Goal: Task Accomplishment & Management: Complete application form

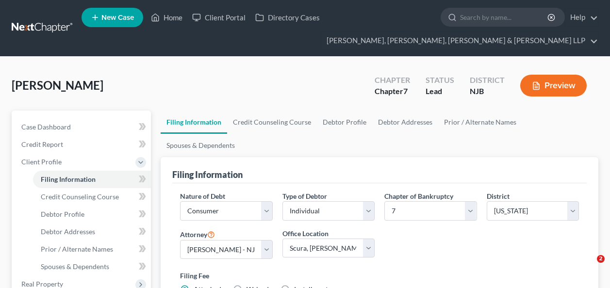
select select "1"
select select "0"
select select "51"
select select "8"
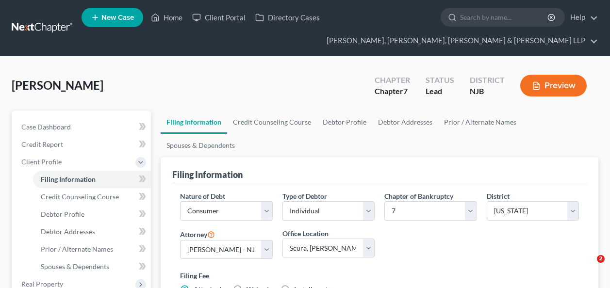
select select "0"
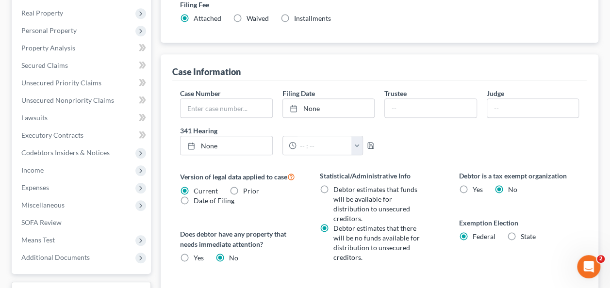
scroll to position [273, 0]
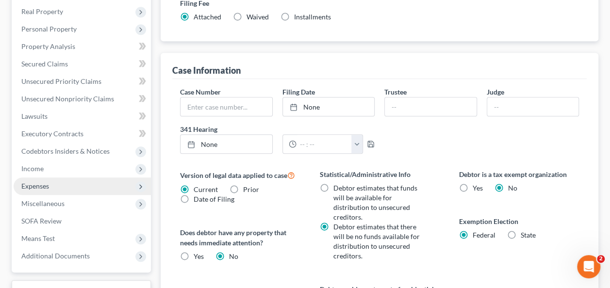
click at [67, 188] on span "Expenses" at bounding box center [82, 186] width 137 height 17
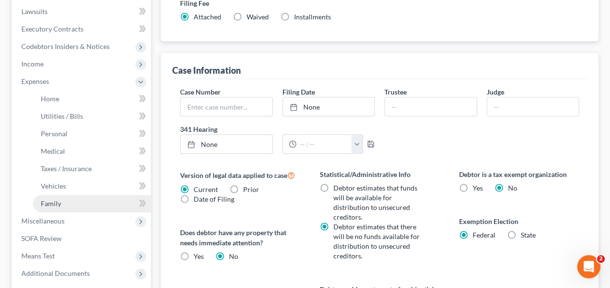
click at [110, 199] on link "Family" at bounding box center [92, 203] width 118 height 17
click at [83, 206] on link "Family" at bounding box center [92, 203] width 118 height 17
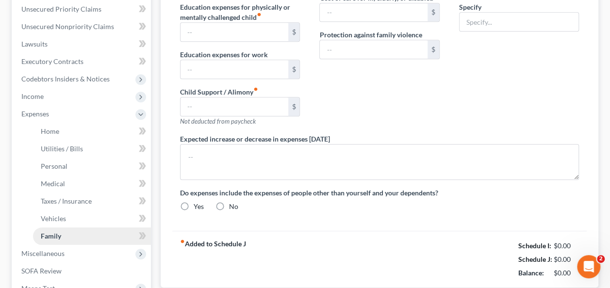
type input "0.00"
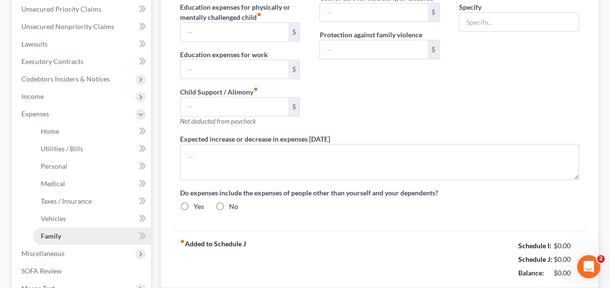
type input "0.00"
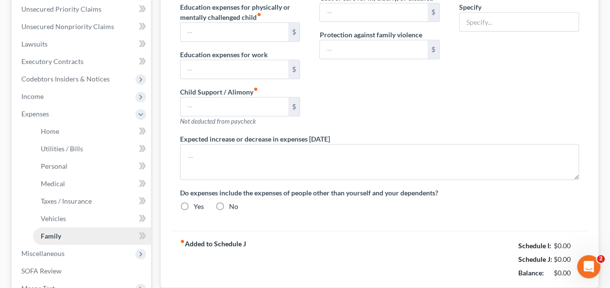
radio input "true"
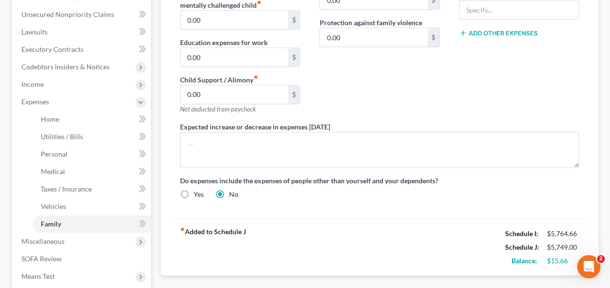
scroll to position [254, 0]
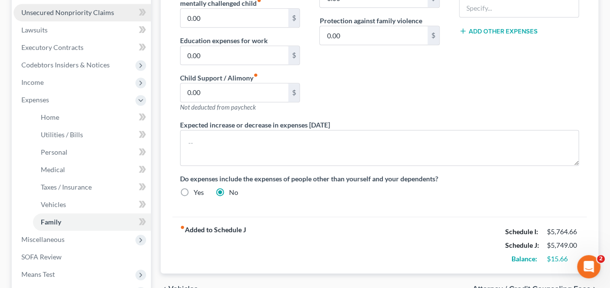
click at [91, 5] on link "Unsecured Nonpriority Claims" at bounding box center [82, 12] width 137 height 17
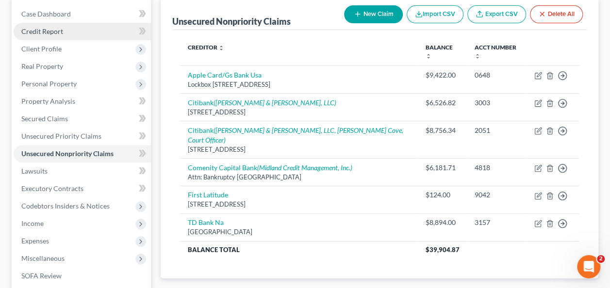
scroll to position [110, 0]
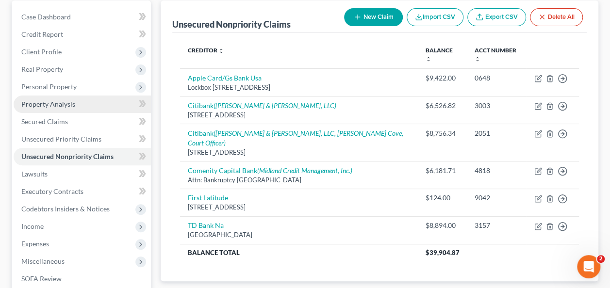
click at [69, 105] on span "Property Analysis" at bounding box center [48, 104] width 54 height 8
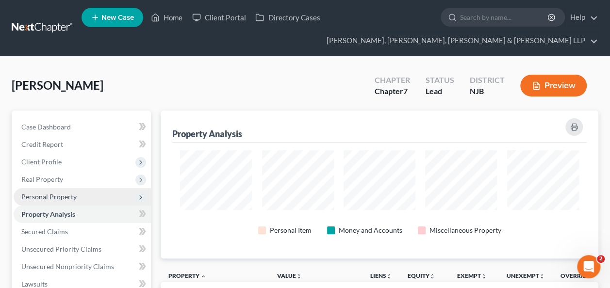
click at [73, 196] on span "Personal Property" at bounding box center [48, 197] width 55 height 8
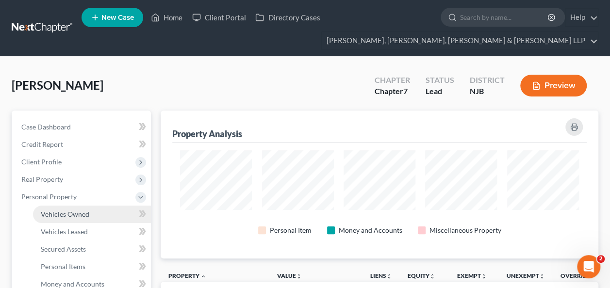
click at [78, 218] on span "Vehicles Owned" at bounding box center [65, 214] width 49 height 8
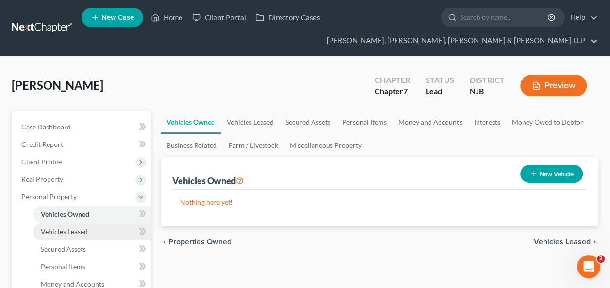
click at [80, 232] on span "Vehicles Leased" at bounding box center [64, 232] width 47 height 8
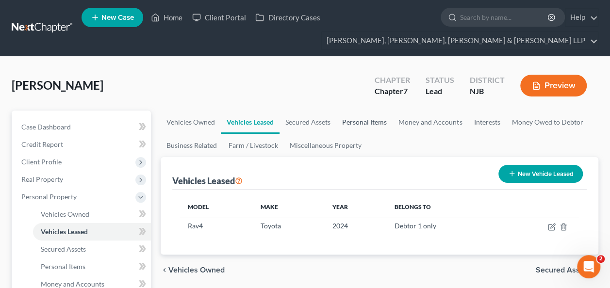
click at [340, 117] on link "Personal Items" at bounding box center [364, 122] width 56 height 23
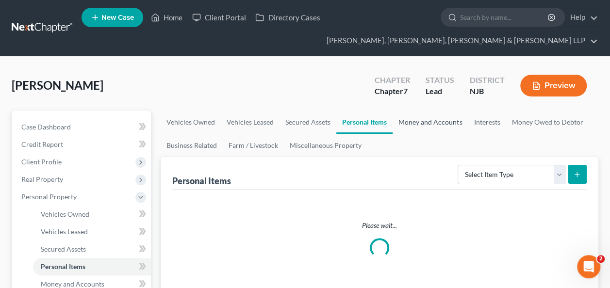
click at [430, 117] on link "Money and Accounts" at bounding box center [430, 122] width 75 height 23
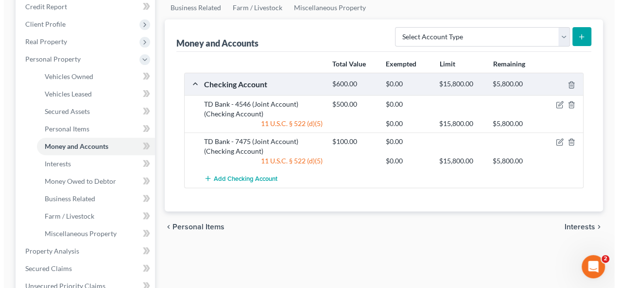
scroll to position [138, 0]
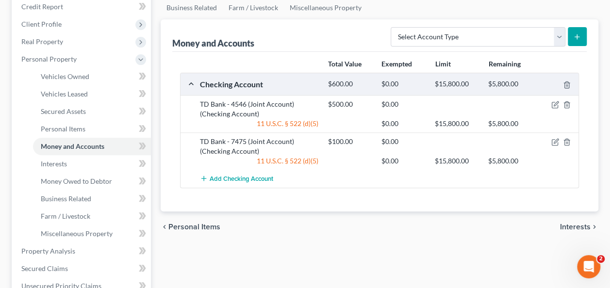
click at [224, 244] on div "Vehicles Owned Vehicles Leased Secured Assets Personal Items Money and Accounts…" at bounding box center [380, 253] width 448 height 561
click at [553, 141] on icon "button" at bounding box center [556, 142] width 8 height 8
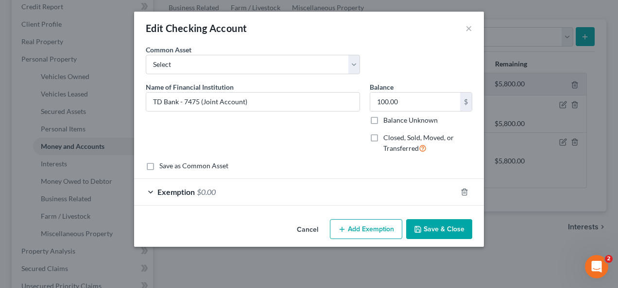
click at [291, 141] on div "Name of Financial Institution * TD Bank - 7475 (Joint Account)" at bounding box center [253, 122] width 224 height 80
click at [281, 191] on div "Exemption $0.00" at bounding box center [295, 192] width 322 height 26
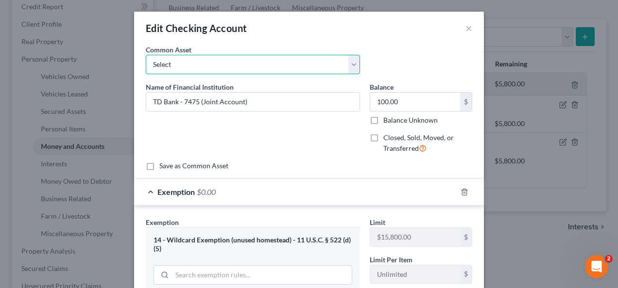
click at [349, 63] on select "Select TD Bank Valley National Bank Bank of America [PERSON_NAME] Fargo Bank, […" at bounding box center [253, 64] width 214 height 19
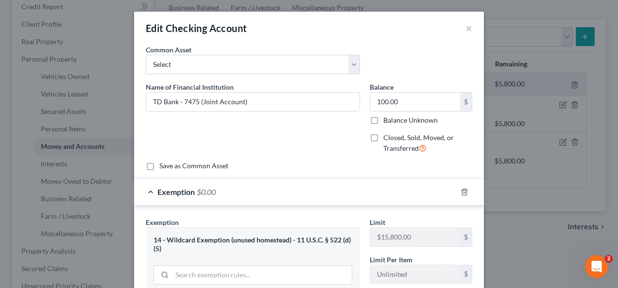
click at [395, 55] on div "Common Asset Select TD Bank Valley National Bank Bank of America [PERSON_NAME] …" at bounding box center [309, 63] width 336 height 37
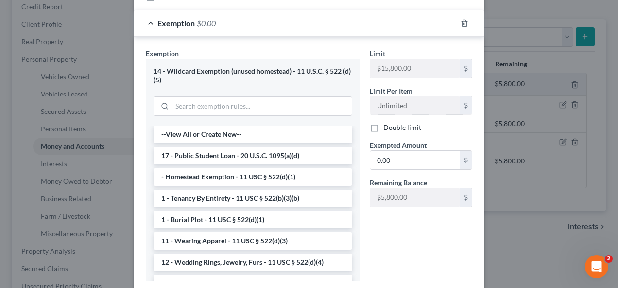
scroll to position [161, 0]
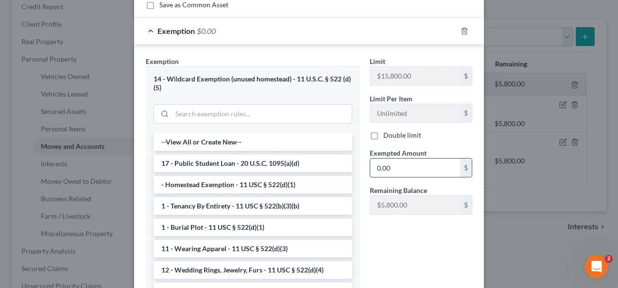
click at [415, 168] on input "0.00" at bounding box center [415, 168] width 90 height 18
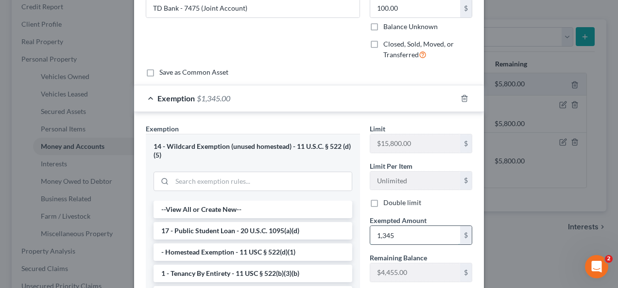
scroll to position [0, 0]
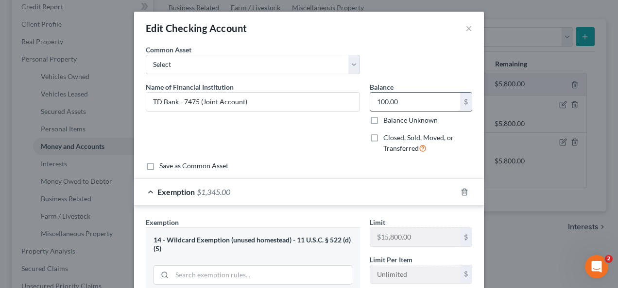
type input "1,345"
click at [392, 106] on input "100.00" at bounding box center [415, 102] width 90 height 18
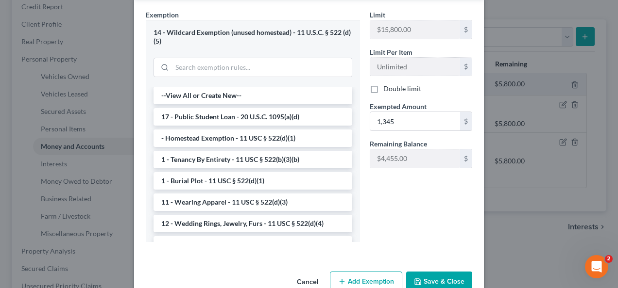
scroll to position [212, 0]
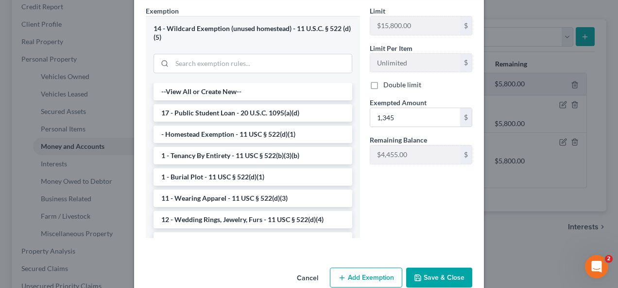
type input "2,690"
click at [431, 279] on button "Save & Close" at bounding box center [439, 278] width 66 height 20
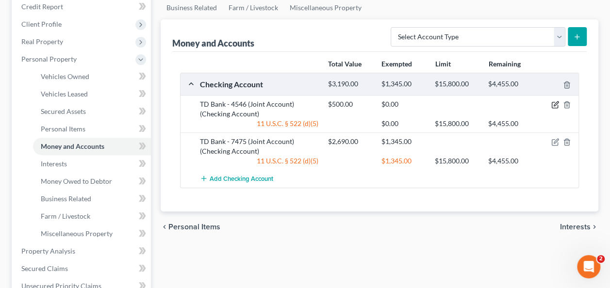
click at [555, 103] on icon "button" at bounding box center [556, 104] width 4 height 4
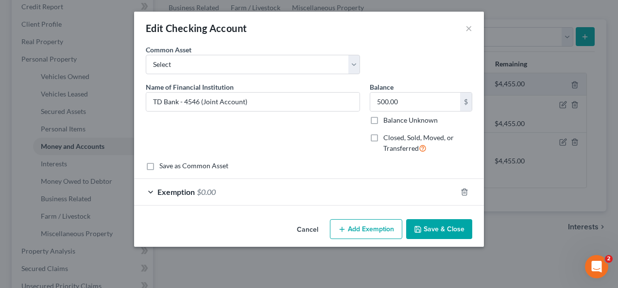
click at [225, 197] on div "Exemption $0.00" at bounding box center [295, 192] width 322 height 26
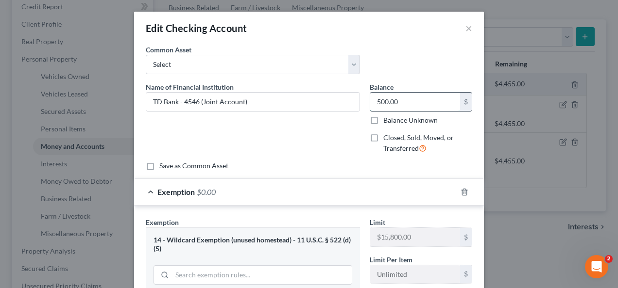
click at [390, 100] on input "500.00" at bounding box center [415, 102] width 90 height 18
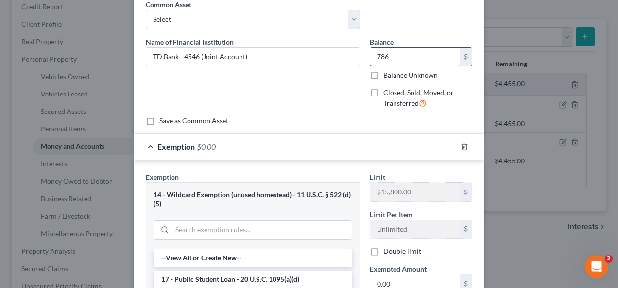
scroll to position [59, 0]
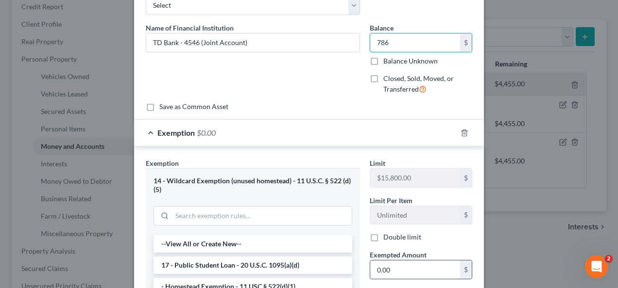
type input "786"
click at [415, 263] on input "0.00" at bounding box center [415, 270] width 90 height 18
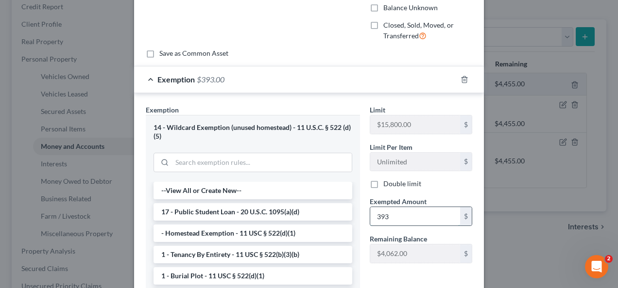
scroll to position [116, 0]
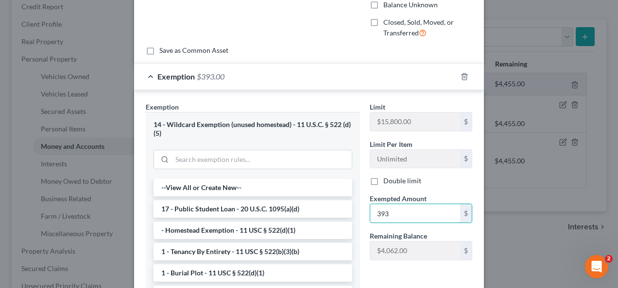
type input "393"
click at [396, 278] on div "Limit $15,800.00 $ Limit Per Item Unlimited $ Double limit Exempted Amount * 39…" at bounding box center [421, 222] width 112 height 240
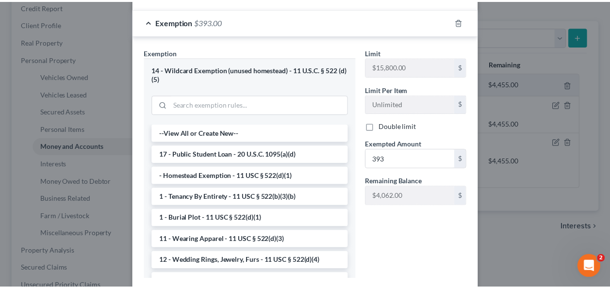
scroll to position [229, 0]
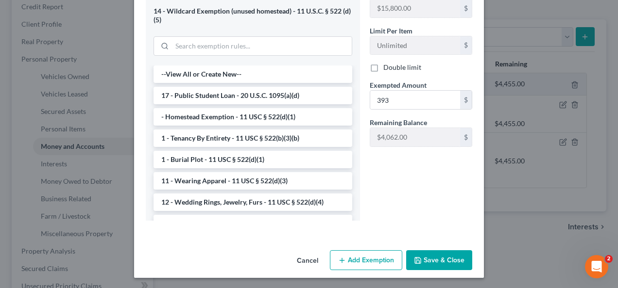
click at [436, 262] on button "Save & Close" at bounding box center [439, 261] width 66 height 20
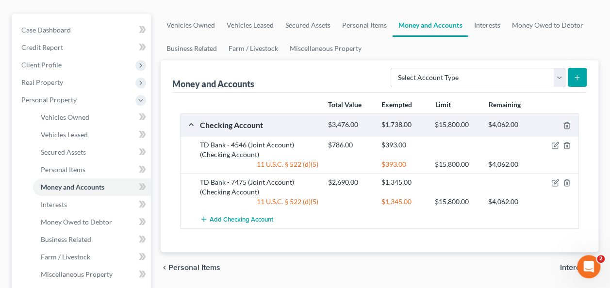
scroll to position [96, 0]
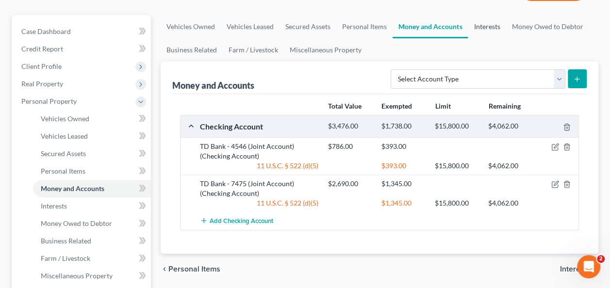
click at [487, 17] on link "Interests" at bounding box center [487, 26] width 38 height 23
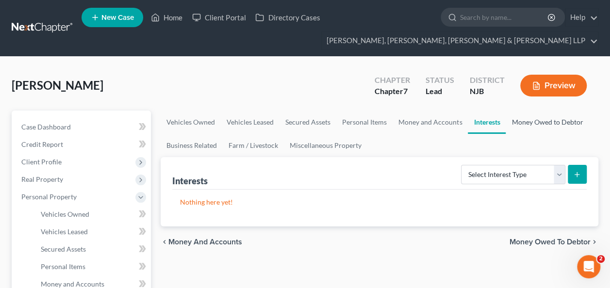
click at [534, 121] on link "Money Owed to Debtor" at bounding box center [547, 122] width 83 height 23
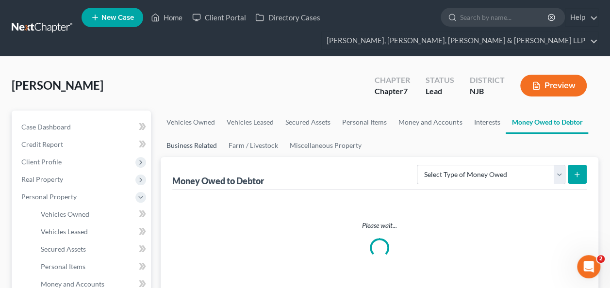
click at [193, 142] on link "Business Related" at bounding box center [192, 145] width 62 height 23
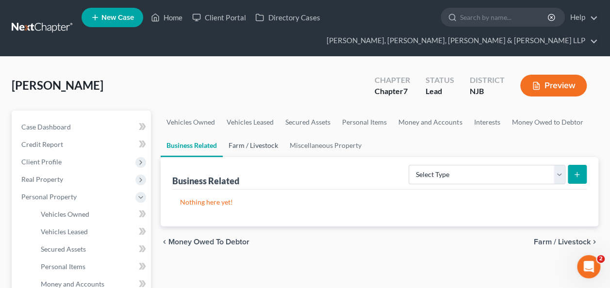
click at [247, 140] on link "Farm / Livestock" at bounding box center [253, 145] width 61 height 23
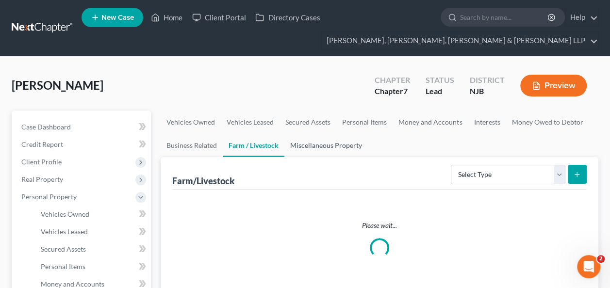
click at [311, 147] on link "Miscellaneous Property" at bounding box center [327, 145] width 84 height 23
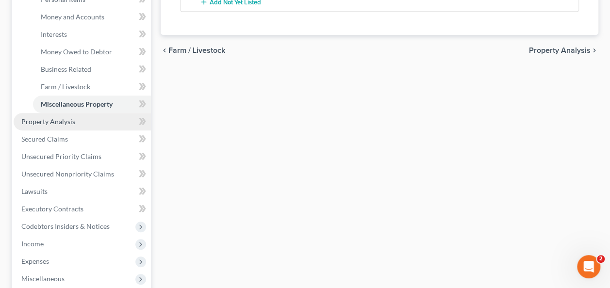
click at [78, 125] on link "Property Analysis" at bounding box center [82, 121] width 137 height 17
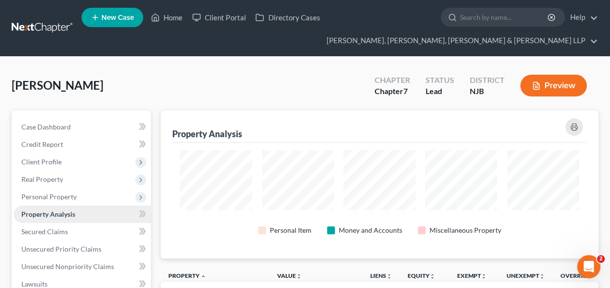
scroll to position [148, 438]
click at [66, 215] on span "Property Analysis" at bounding box center [48, 214] width 54 height 8
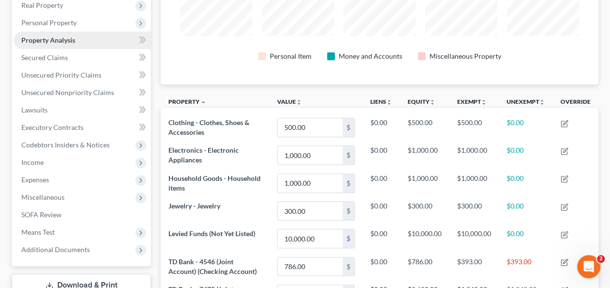
scroll to position [176, 0]
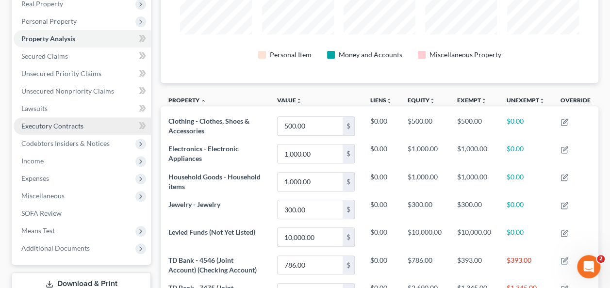
click at [67, 119] on link "Executory Contracts" at bounding box center [82, 125] width 137 height 17
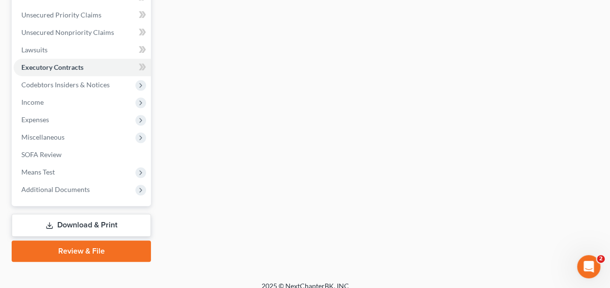
scroll to position [244, 0]
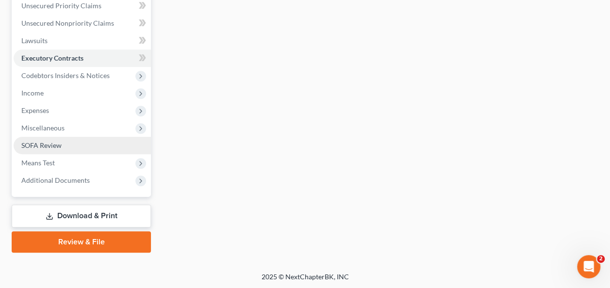
click at [88, 138] on link "SOFA Review" at bounding box center [82, 145] width 137 height 17
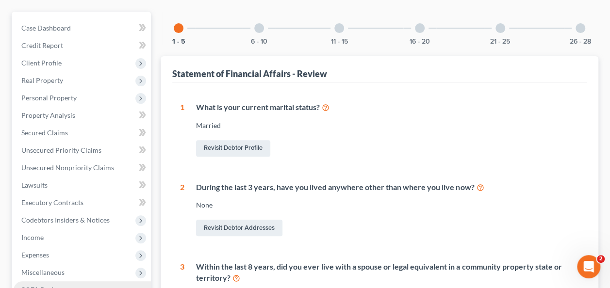
scroll to position [97, 0]
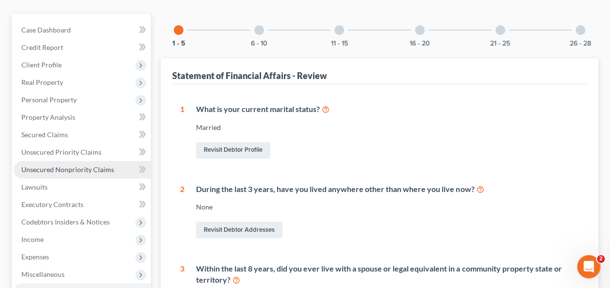
click at [88, 171] on span "Unsecured Nonpriority Claims" at bounding box center [67, 170] width 93 height 8
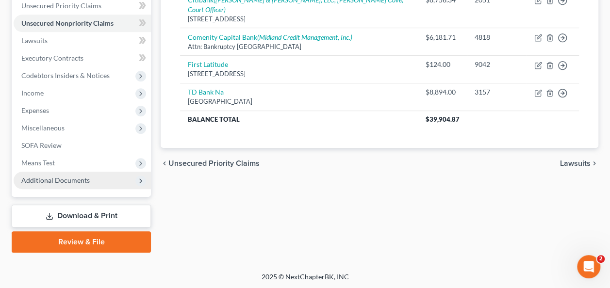
click at [67, 176] on span "Additional Documents" at bounding box center [55, 180] width 68 height 8
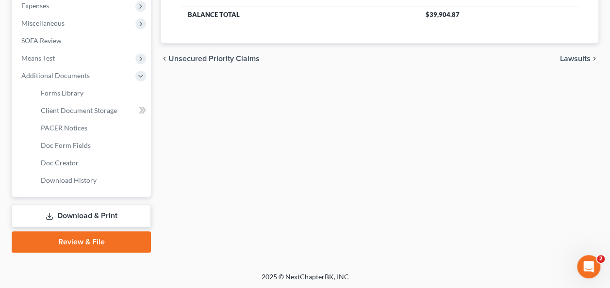
click at [81, 211] on link "Download & Print" at bounding box center [81, 216] width 139 height 23
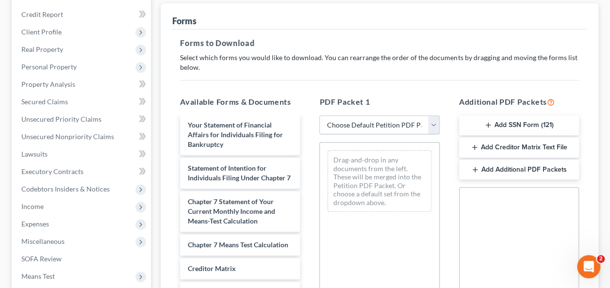
click at [430, 118] on select "Choose Default Petition PDF Packet Complete Bankruptcy Petition (all forms and …" at bounding box center [379, 125] width 120 height 19
select select "0"
click at [319, 116] on select "Choose Default Petition PDF Packet Complete Bankruptcy Petition (all forms and …" at bounding box center [379, 125] width 120 height 19
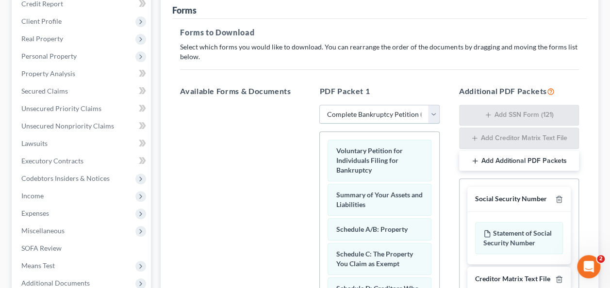
scroll to position [146, 0]
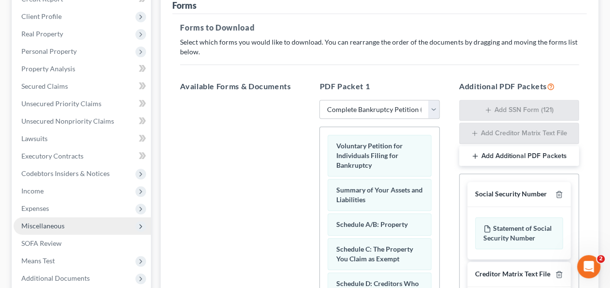
click at [69, 223] on span "Miscellaneous" at bounding box center [82, 226] width 137 height 17
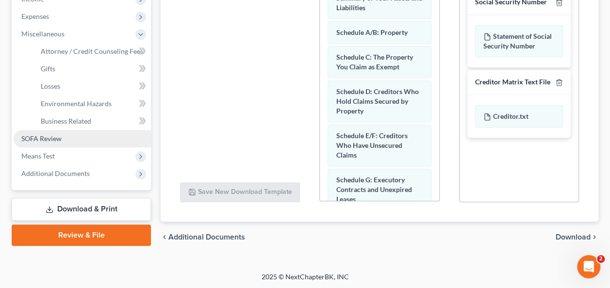
click at [77, 137] on link "SOFA Review" at bounding box center [82, 138] width 137 height 17
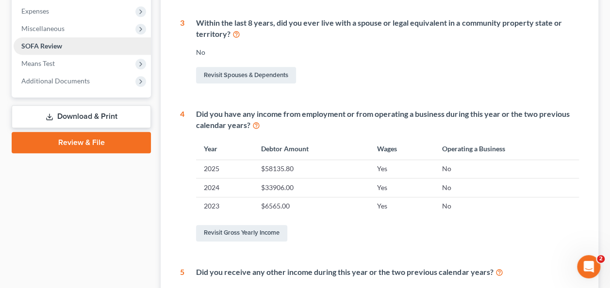
scroll to position [343, 0]
click at [97, 112] on link "Download & Print" at bounding box center [81, 117] width 139 height 23
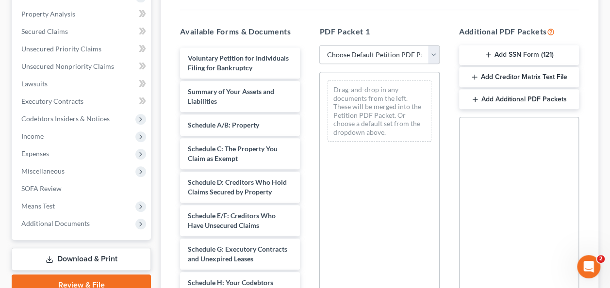
scroll to position [202, 0]
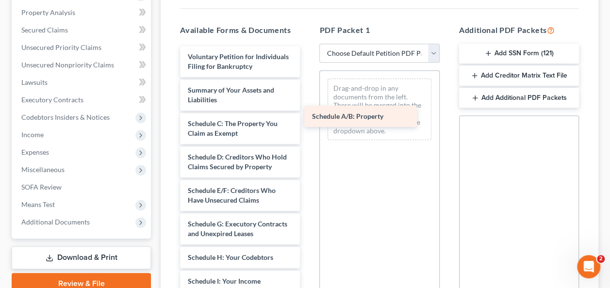
drag, startPoint x: 218, startPoint y: 136, endPoint x: 377, endPoint y: 118, distance: 159.8
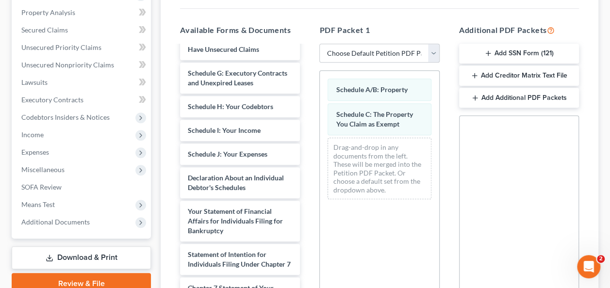
scroll to position [120, 0]
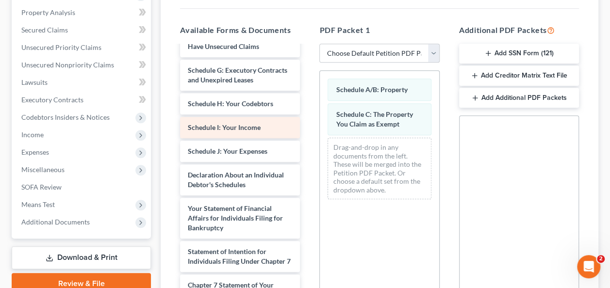
click at [308, 137] on div "Voluntary Petition for Individuals Filing for Bankruptcy Summary of Your Assets…" at bounding box center [239, 195] width 135 height 538
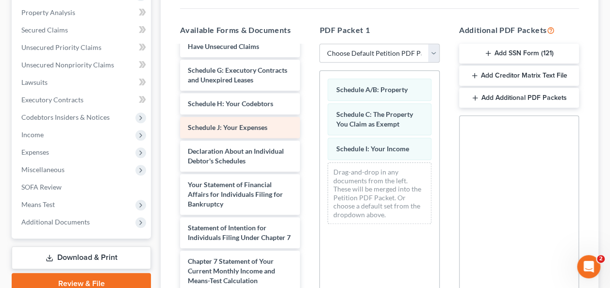
click at [308, 171] on div "Voluntary Petition for Individuals Filing for Bankruptcy Summary of Your Assets…" at bounding box center [239, 183] width 135 height 514
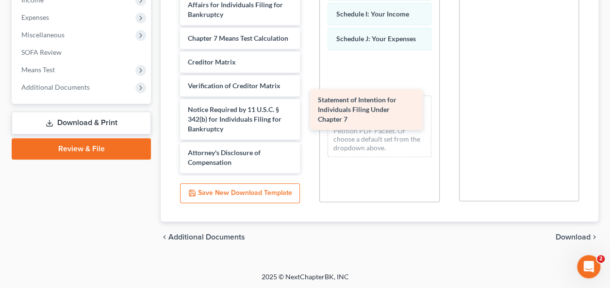
scroll to position [246, 0]
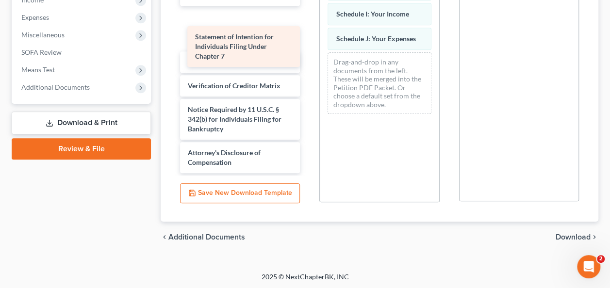
drag, startPoint x: 222, startPoint y: 16, endPoint x: 222, endPoint y: 40, distance: 23.8
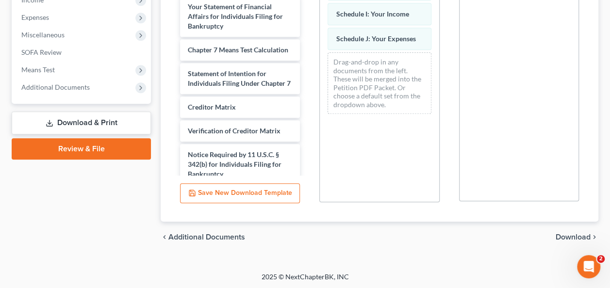
scroll to position [161, 0]
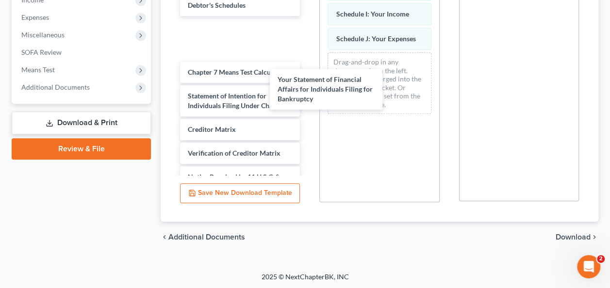
drag, startPoint x: 226, startPoint y: 68, endPoint x: 384, endPoint y: 100, distance: 161.5
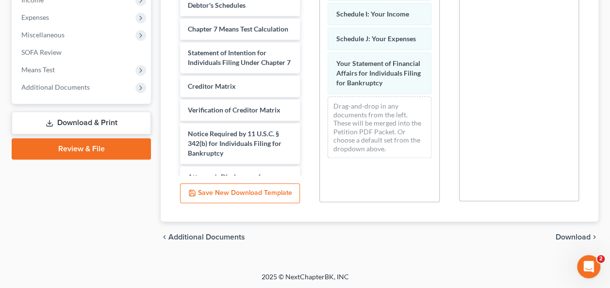
scroll to position [234, 0]
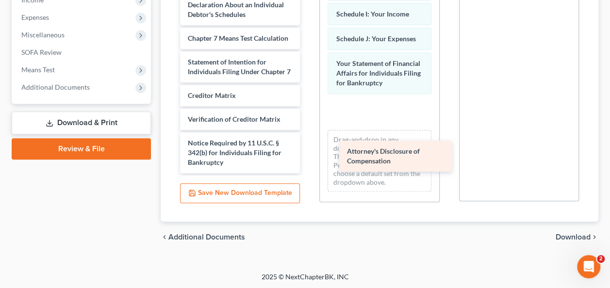
drag, startPoint x: 217, startPoint y: 147, endPoint x: 378, endPoint y: 145, distance: 161.2
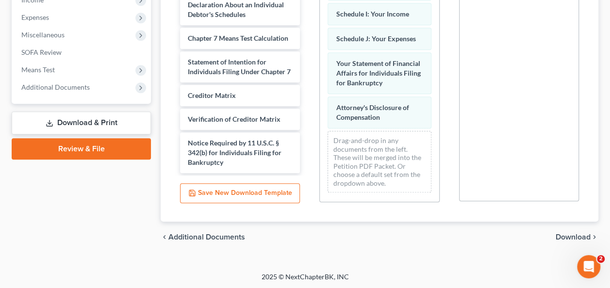
click at [559, 234] on span "Download" at bounding box center [573, 238] width 35 height 8
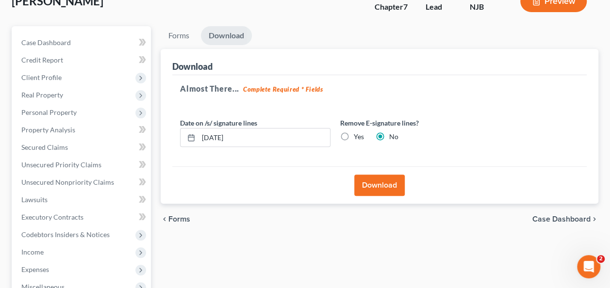
scroll to position [99, 0]
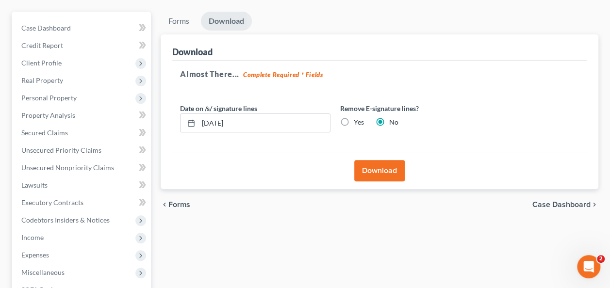
click at [383, 179] on button "Download" at bounding box center [379, 170] width 50 height 21
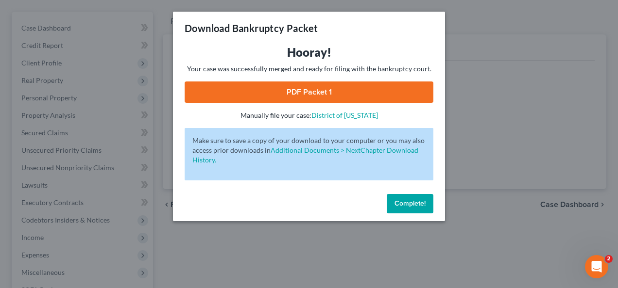
click at [303, 92] on link "PDF Packet 1" at bounding box center [308, 92] width 249 height 21
click at [561, 131] on div "Download Bankruptcy Packet Hooray! Your case was successfully merged and ready …" at bounding box center [309, 144] width 618 height 288
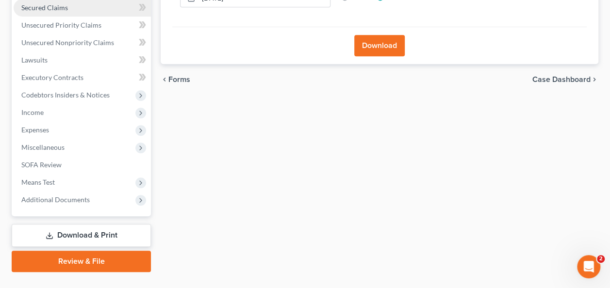
scroll to position [225, 0]
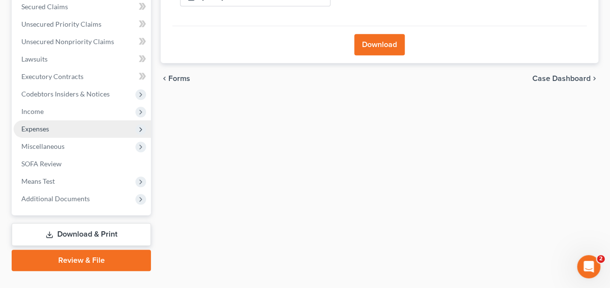
click at [84, 128] on span "Expenses" at bounding box center [82, 128] width 137 height 17
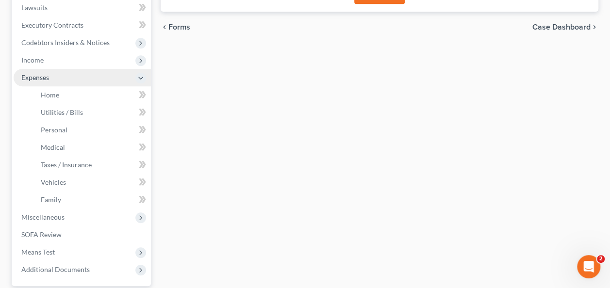
scroll to position [324, 0]
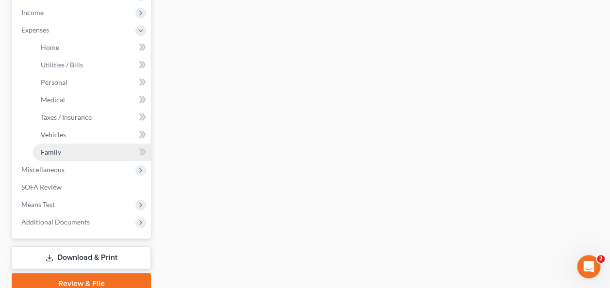
click at [70, 151] on link "Family" at bounding box center [92, 152] width 118 height 17
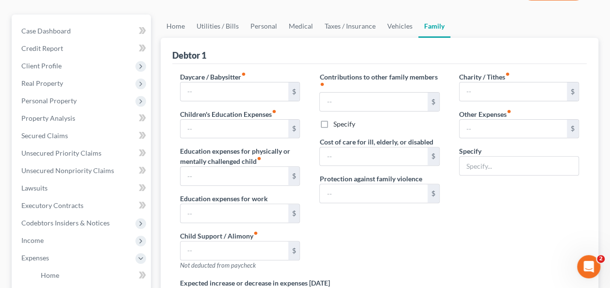
scroll to position [115, 0]
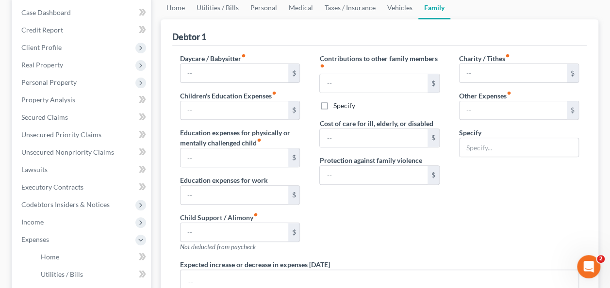
type input "0.00"
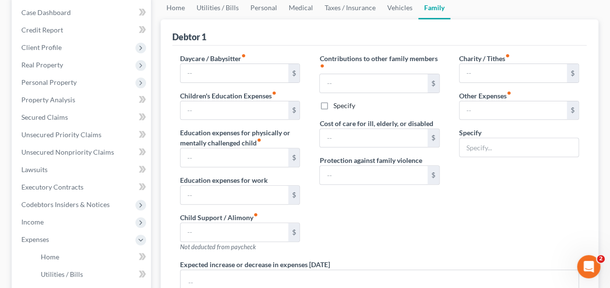
type input "0.00"
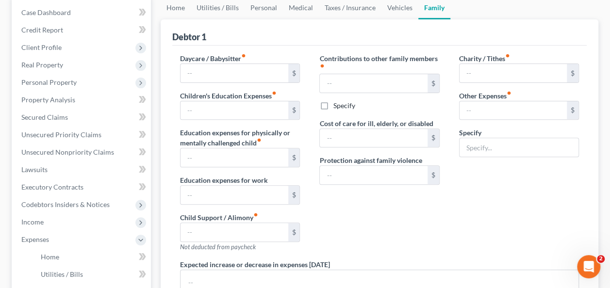
radio input "true"
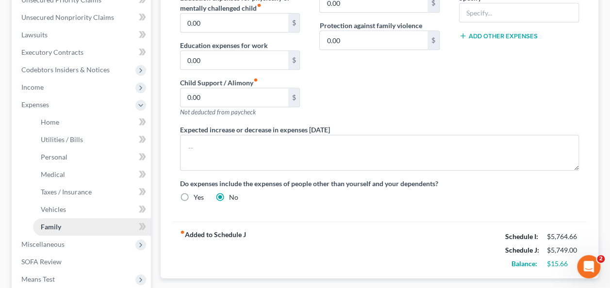
scroll to position [250, 0]
click at [98, 87] on span "Income" at bounding box center [82, 87] width 137 height 17
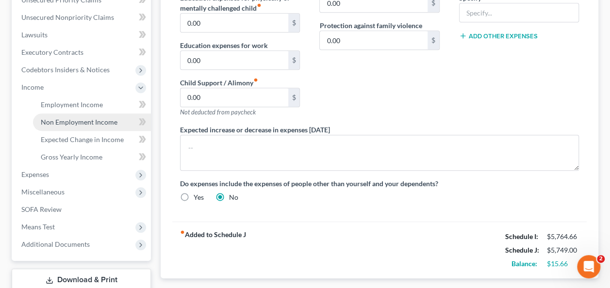
click at [78, 128] on link "Non Employment Income" at bounding box center [92, 122] width 118 height 17
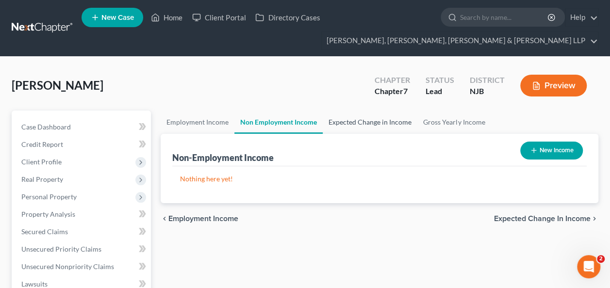
click at [367, 119] on link "Expected Change in Income" at bounding box center [370, 122] width 95 height 23
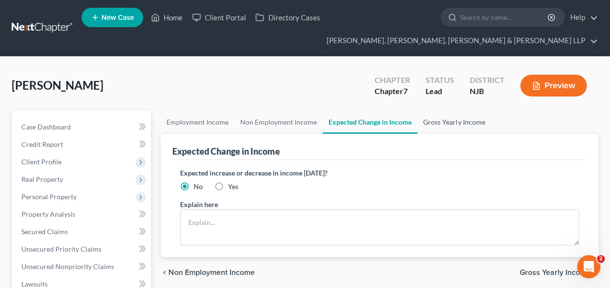
click at [443, 121] on link "Gross Yearly Income" at bounding box center [454, 122] width 73 height 23
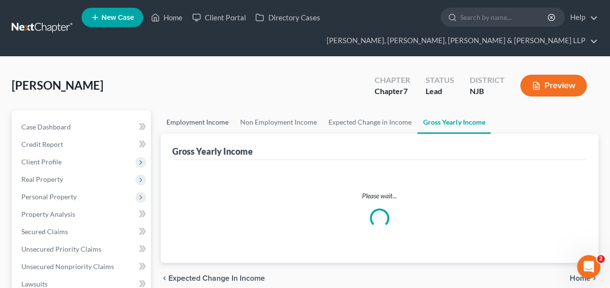
click at [196, 122] on link "Employment Income" at bounding box center [198, 122] width 74 height 23
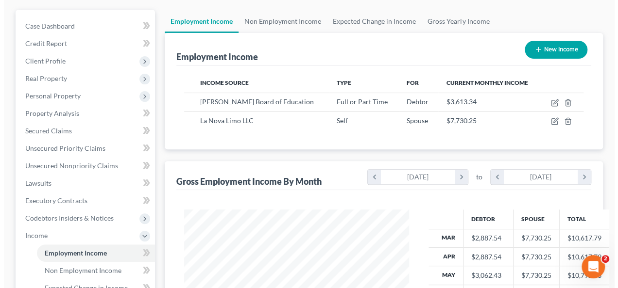
scroll to position [101, 0]
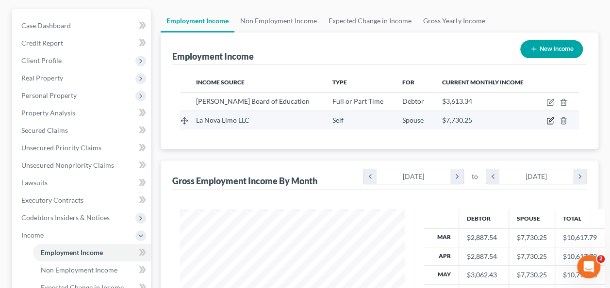
click at [550, 119] on icon "button" at bounding box center [551, 121] width 8 height 8
select select "1"
select select "33"
select select "0"
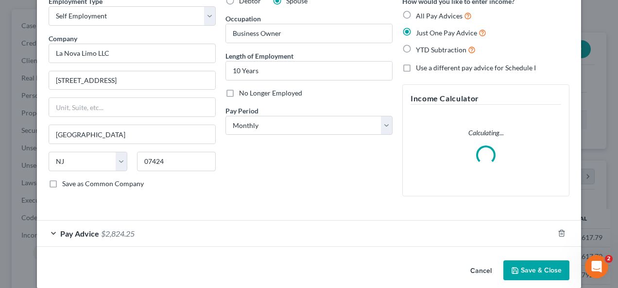
scroll to position [59, 0]
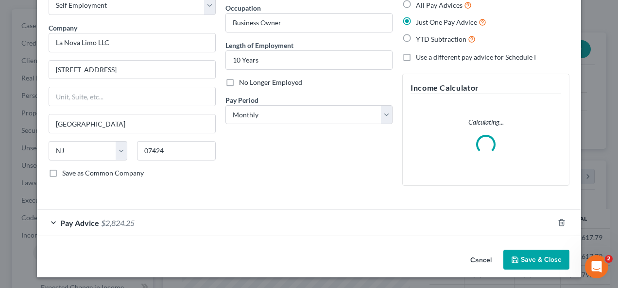
click at [212, 213] on div "Pay Advice $2,824.25" at bounding box center [295, 223] width 517 height 26
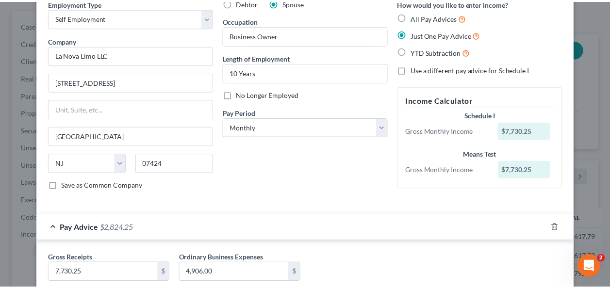
scroll to position [0, 0]
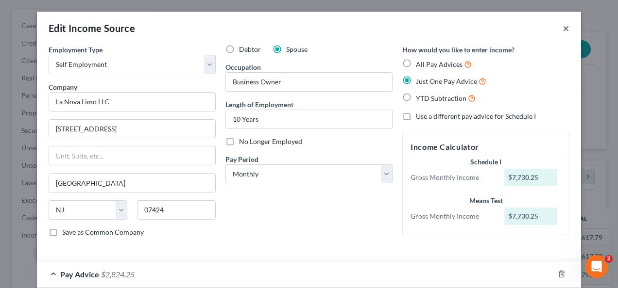
click at [565, 31] on button "×" at bounding box center [565, 28] width 7 height 12
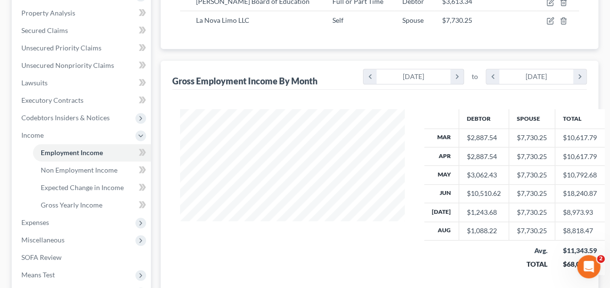
scroll to position [218, 0]
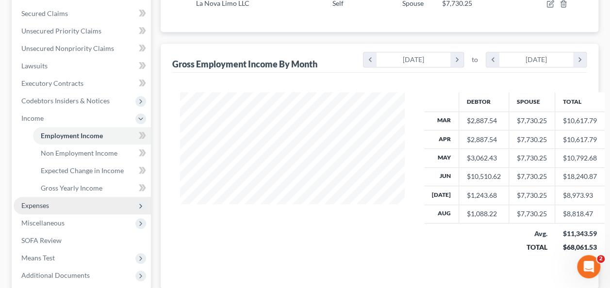
click at [95, 199] on span "Expenses" at bounding box center [82, 205] width 137 height 17
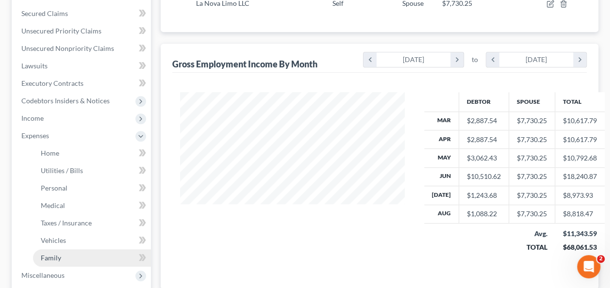
click at [78, 257] on link "Family" at bounding box center [92, 258] width 118 height 17
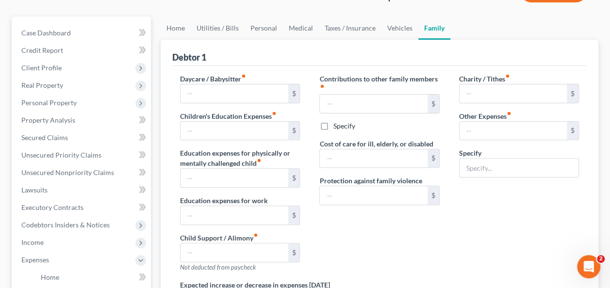
type input "0.00"
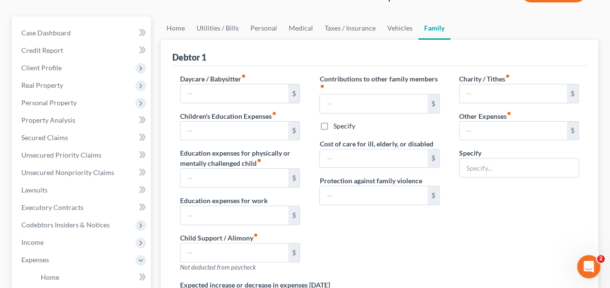
type input "0.00"
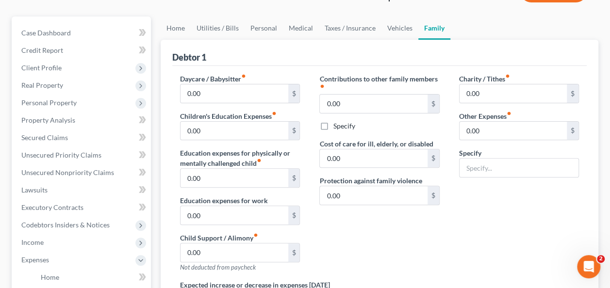
radio input "true"
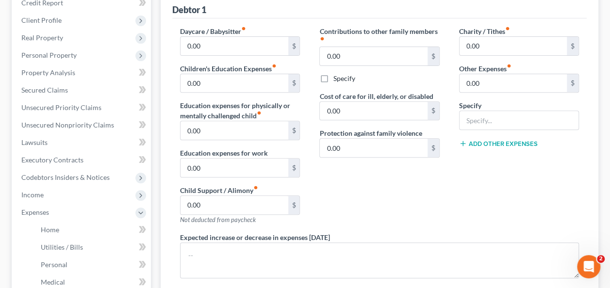
scroll to position [143, 0]
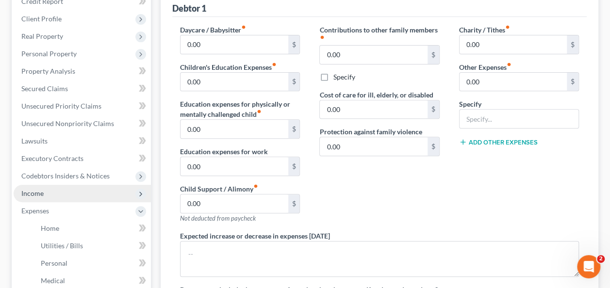
click at [81, 193] on span "Income" at bounding box center [82, 193] width 137 height 17
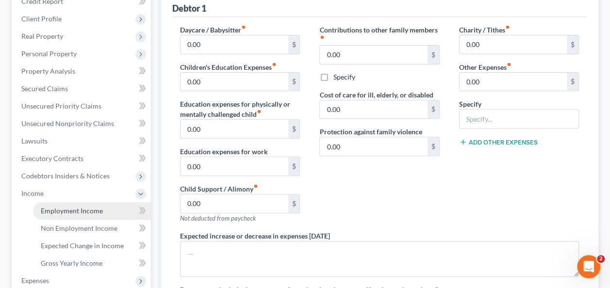
click at [81, 216] on link "Employment Income" at bounding box center [92, 210] width 118 height 17
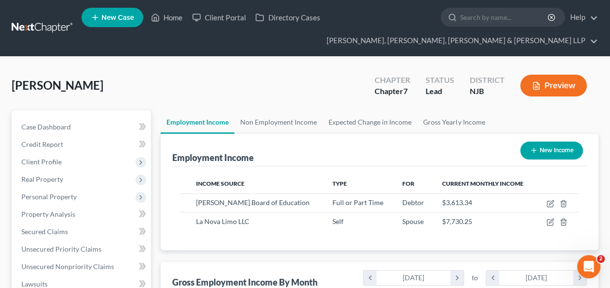
scroll to position [173, 244]
click at [273, 119] on link "Non Employment Income" at bounding box center [279, 122] width 88 height 23
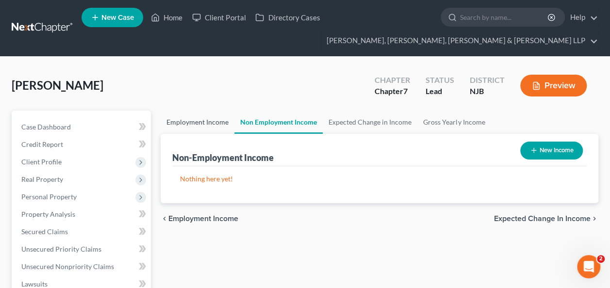
click at [205, 128] on link "Employment Income" at bounding box center [198, 122] width 74 height 23
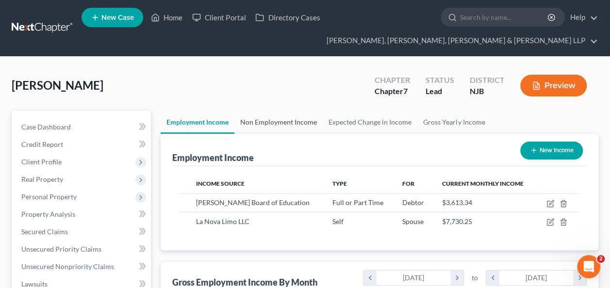
click at [284, 124] on link "Non Employment Income" at bounding box center [279, 122] width 88 height 23
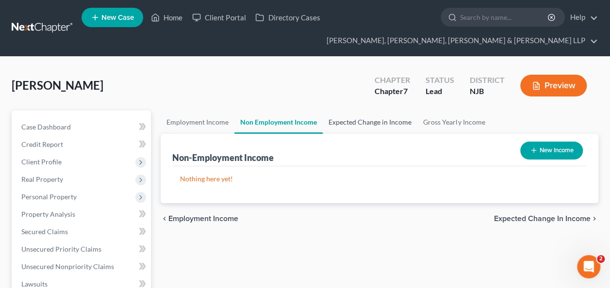
click at [354, 124] on link "Expected Change in Income" at bounding box center [370, 122] width 95 height 23
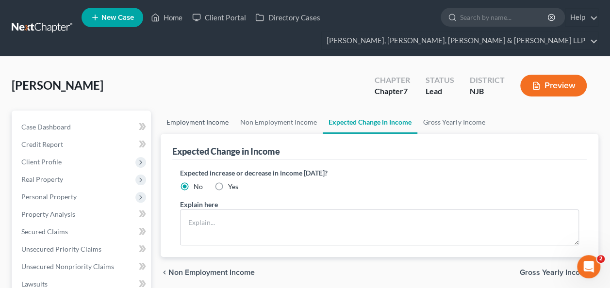
click at [204, 128] on link "Employment Income" at bounding box center [198, 122] width 74 height 23
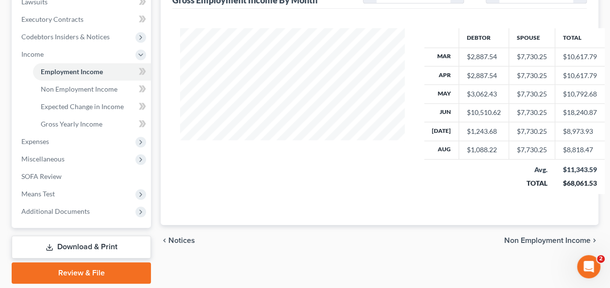
scroll to position [314, 0]
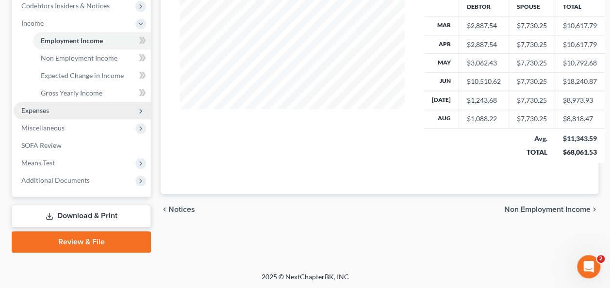
click at [91, 113] on span "Expenses" at bounding box center [82, 110] width 137 height 17
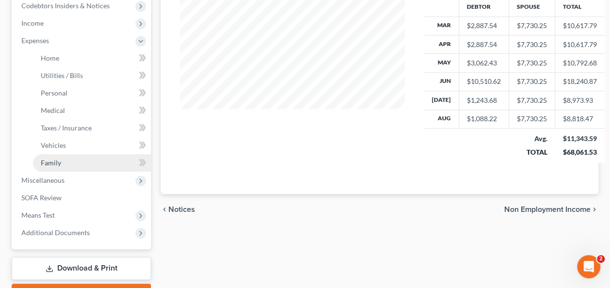
click at [85, 157] on link "Family" at bounding box center [92, 162] width 118 height 17
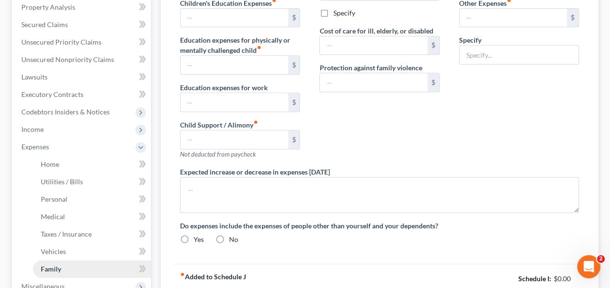
type input "0.00"
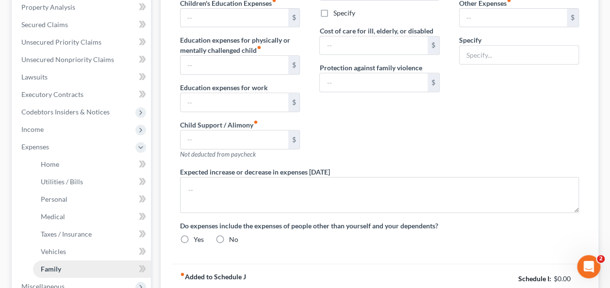
type input "0.00"
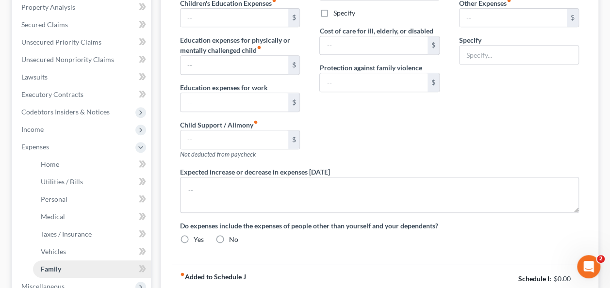
radio input "true"
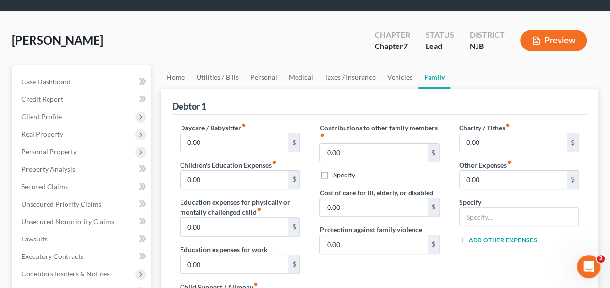
scroll to position [67, 0]
